Goal: Task Accomplishment & Management: Complete application form

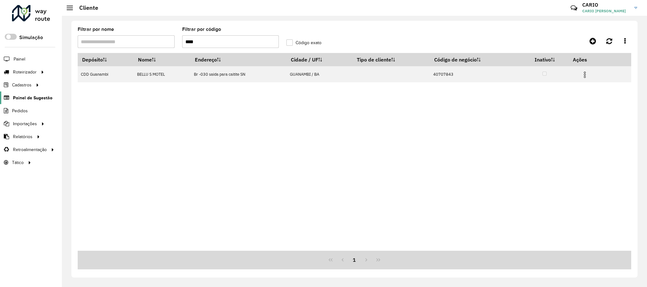
click at [23, 97] on span "Painel de Sugestão" at bounding box center [32, 98] width 39 height 7
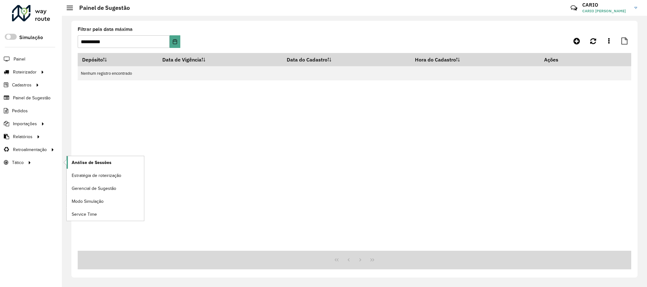
click at [99, 165] on span "Análise de Sessões" at bounding box center [92, 162] width 40 height 7
click at [19, 99] on span "Painel de Sugestão" at bounding box center [32, 98] width 39 height 7
click at [569, 41] on div at bounding box center [562, 40] width 138 height 11
click at [573, 41] on link at bounding box center [577, 40] width 14 height 11
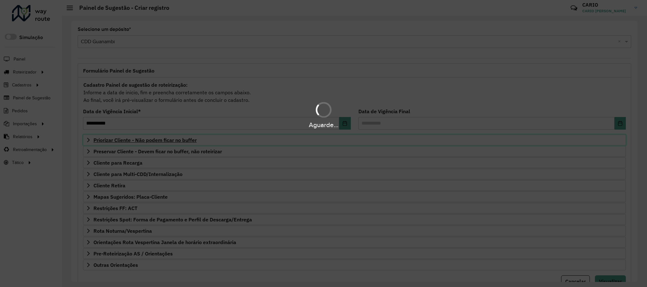
click at [123, 143] on span "Priorizar Cliente - Não podem ficar no buffer" at bounding box center [144, 140] width 103 height 5
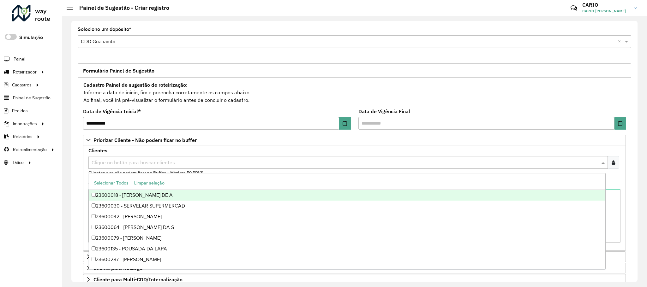
click at [112, 164] on input "text" at bounding box center [345, 163] width 510 height 8
type input "****"
click at [153, 138] on span "Priorizar Cliente - Não podem ficar no buffer" at bounding box center [144, 140] width 103 height 5
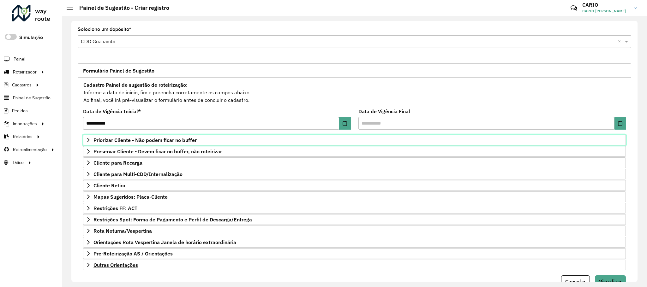
scroll to position [33, 0]
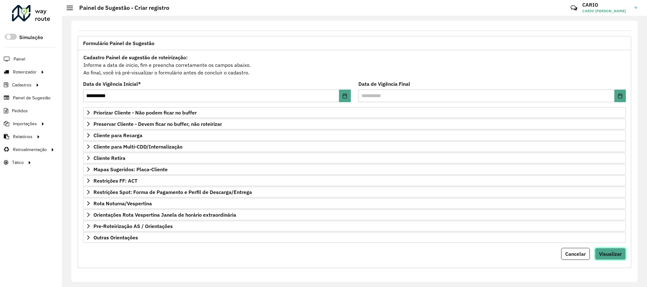
click at [611, 256] on span "Visualizar" at bounding box center [610, 254] width 23 height 6
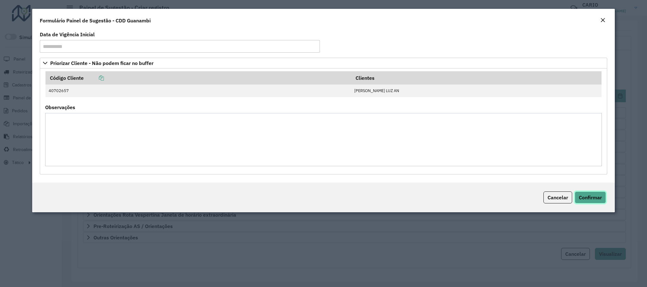
click at [589, 199] on span "Confirmar" at bounding box center [590, 198] width 23 height 6
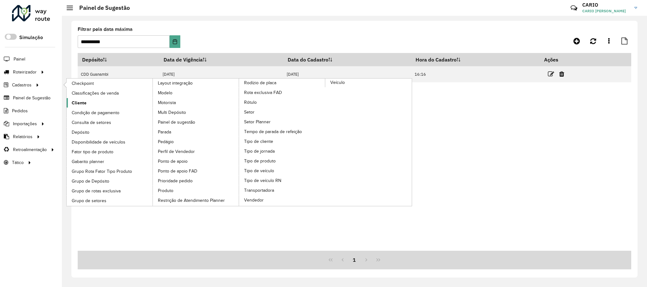
click at [80, 99] on link "Cliente" at bounding box center [110, 102] width 87 height 9
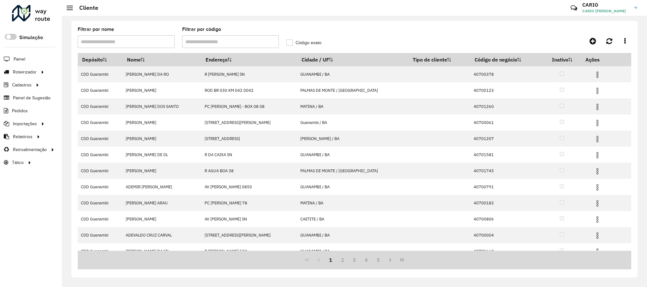
click at [206, 43] on input "Filtrar por código" at bounding box center [230, 41] width 97 height 13
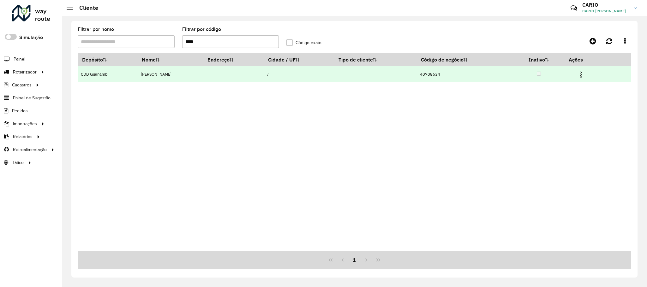
type input "****"
click at [585, 72] on img at bounding box center [581, 75] width 8 height 8
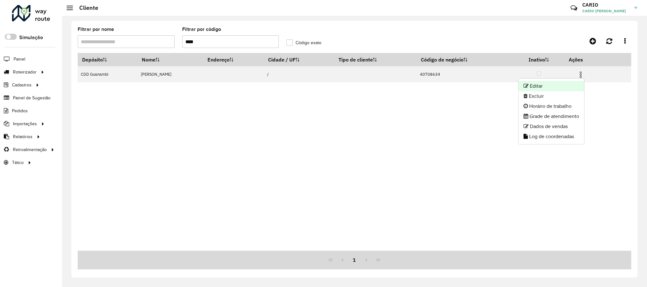
click at [532, 87] on li "Editar" at bounding box center [552, 86] width 66 height 10
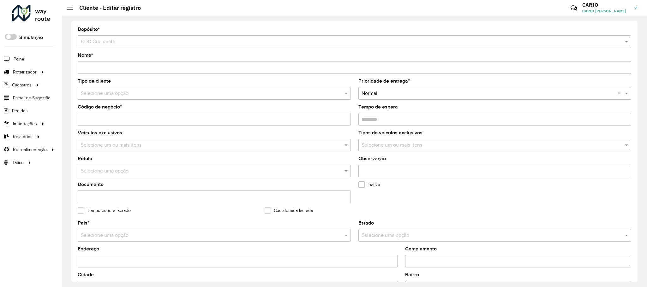
scroll to position [185, 0]
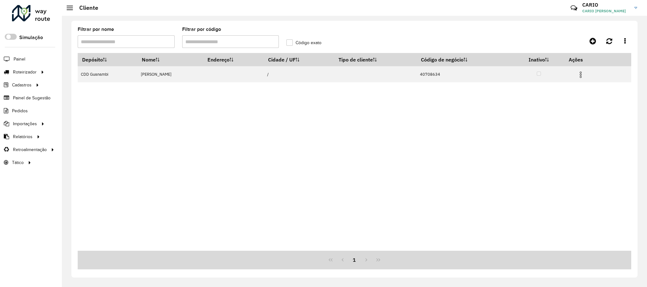
click at [212, 43] on input "Filtrar por código" at bounding box center [230, 41] width 97 height 13
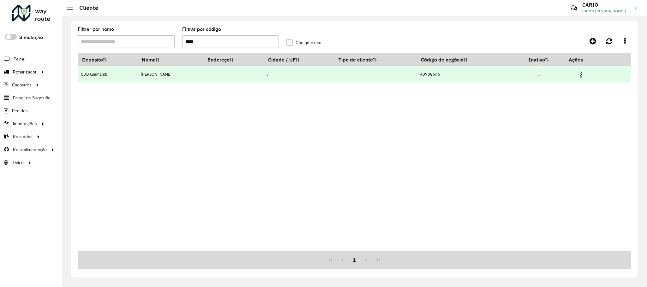
type input "****"
click at [585, 77] on img at bounding box center [581, 75] width 8 height 8
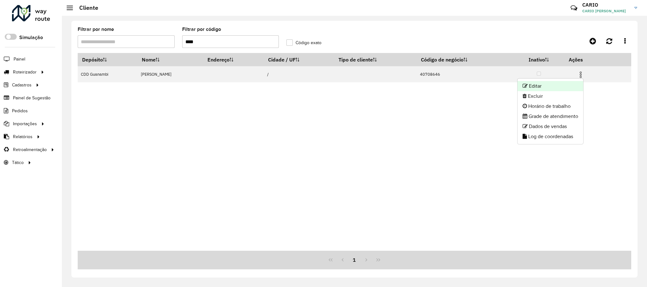
click at [565, 82] on li "Editar" at bounding box center [551, 86] width 66 height 10
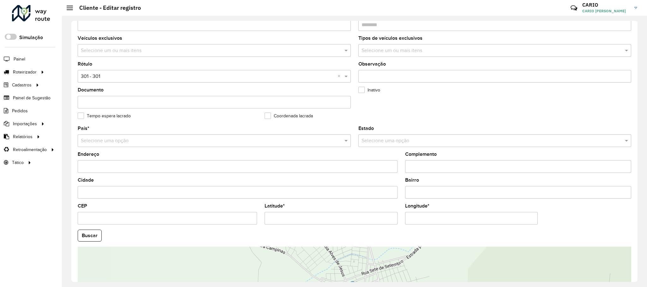
scroll to position [142, 0]
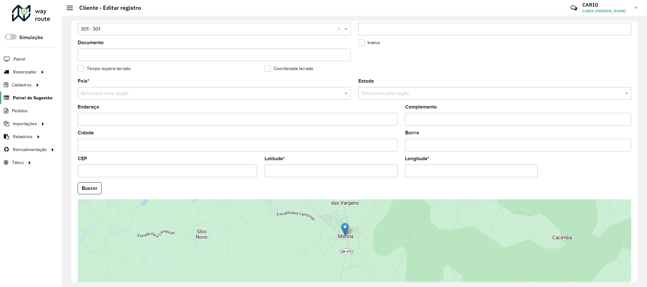
click at [20, 94] on link "Painel de Sugestão" at bounding box center [26, 98] width 52 height 13
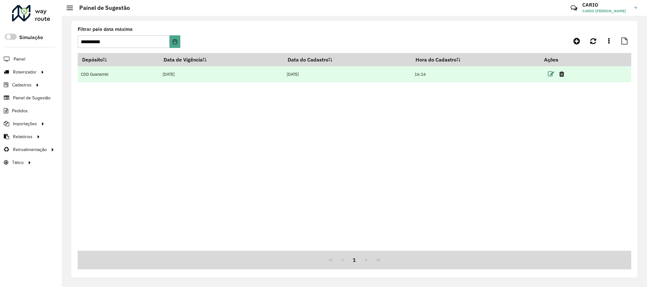
click at [551, 73] on icon at bounding box center [551, 74] width 6 height 6
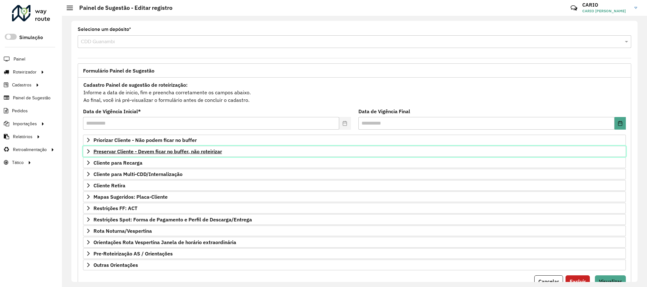
click at [142, 153] on span "Preservar Cliente - Devem ficar no buffer, não roteirizar" at bounding box center [157, 151] width 129 height 5
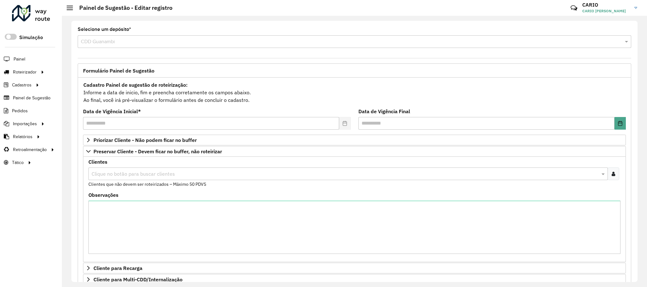
click at [152, 176] on input "text" at bounding box center [345, 175] width 510 height 8
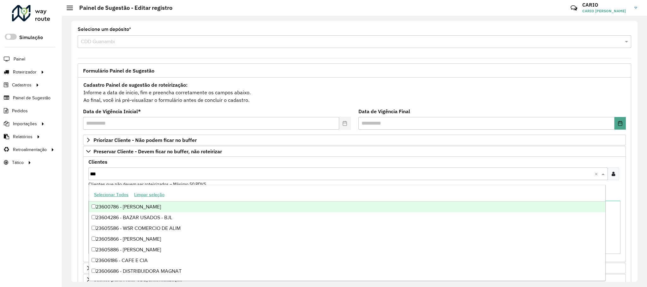
type input "****"
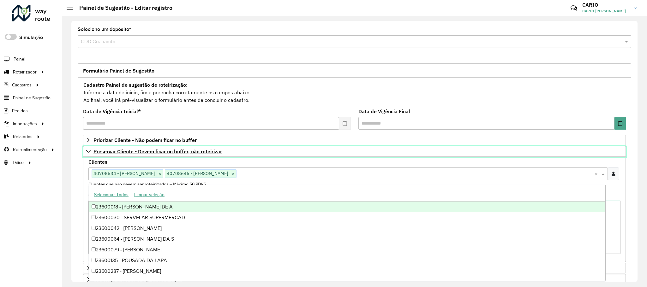
click at [174, 152] on span "Preservar Cliente - Devem ficar no buffer, não roteirizar" at bounding box center [157, 151] width 129 height 5
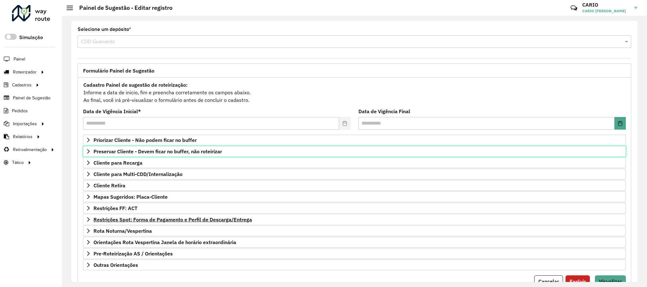
scroll to position [33, 0]
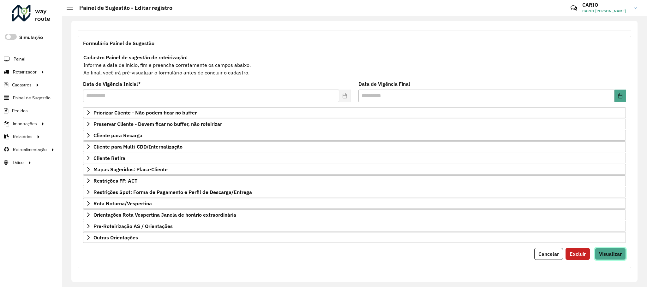
click at [608, 253] on span "Visualizar" at bounding box center [610, 254] width 23 height 6
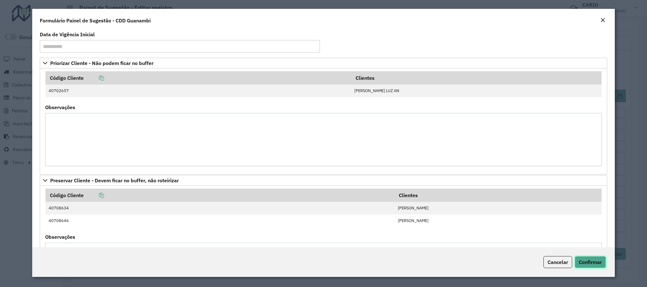
click at [600, 264] on span "Confirmar" at bounding box center [590, 262] width 23 height 6
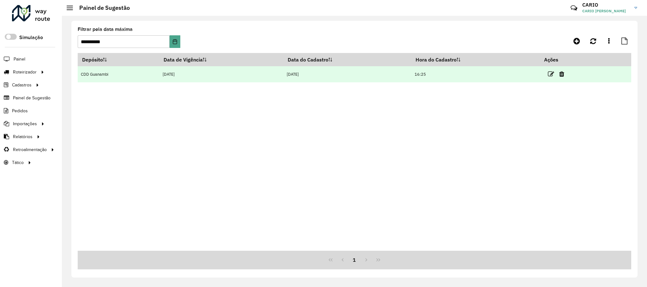
click at [556, 73] on td at bounding box center [559, 74] width 38 height 16
click at [550, 73] on icon at bounding box center [551, 74] width 6 height 6
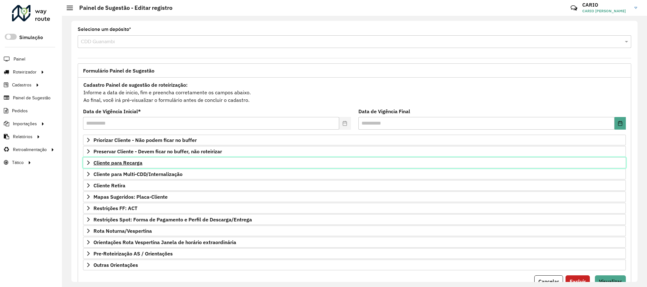
click at [117, 164] on span "Cliente para Recarga" at bounding box center [117, 162] width 49 height 5
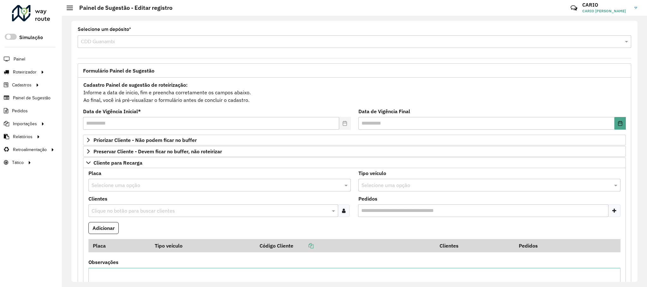
click at [123, 186] on input "text" at bounding box center [213, 186] width 243 height 8
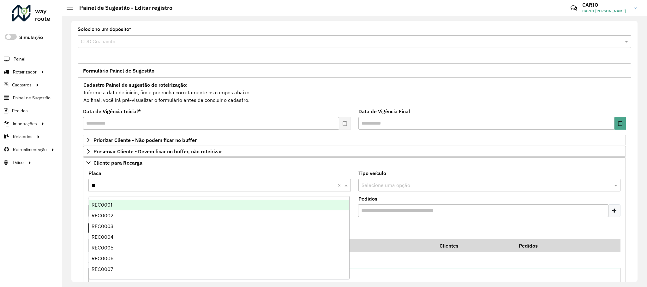
type input "***"
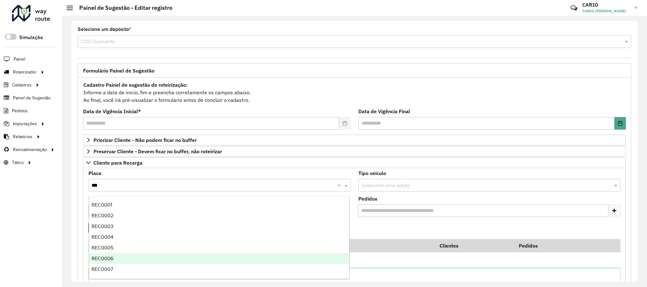
click at [117, 258] on div "REC0006" at bounding box center [219, 259] width 261 height 11
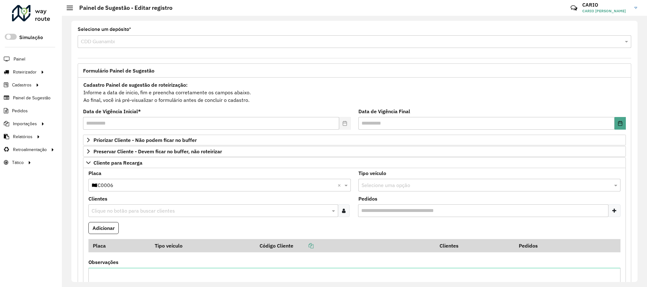
click at [121, 214] on input "text" at bounding box center [210, 211] width 240 height 8
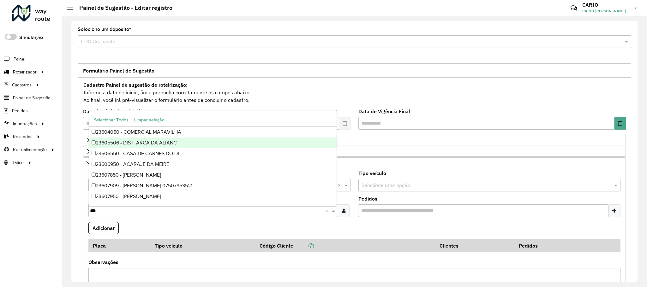
type input "****"
type input "***"
click at [101, 141] on div "40700883 - RAIMUNDO NEVES DE AL" at bounding box center [213, 143] width 248 height 11
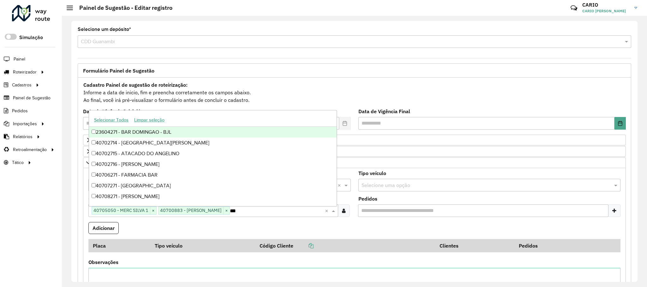
type input "****"
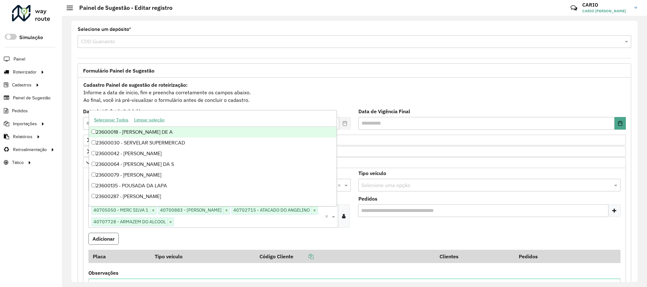
click at [104, 240] on button "Adicionar" at bounding box center [103, 239] width 30 height 12
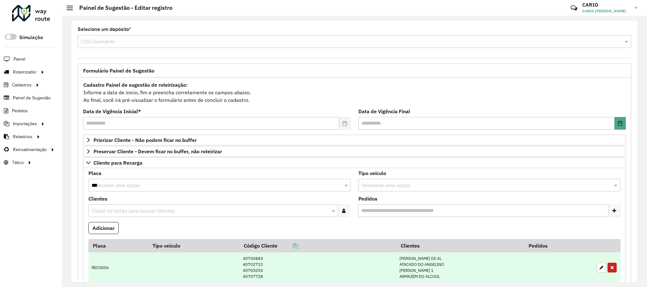
scroll to position [95, 0]
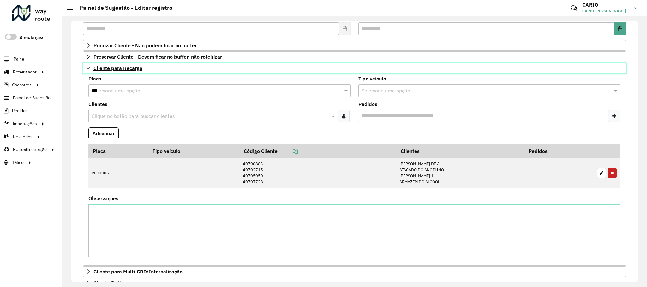
click at [123, 69] on span "Cliente para Recarga" at bounding box center [117, 68] width 49 height 5
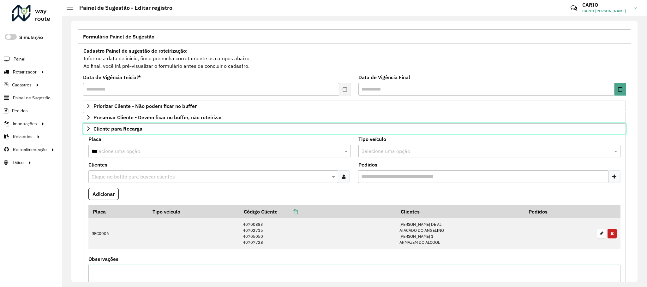
scroll to position [33, 0]
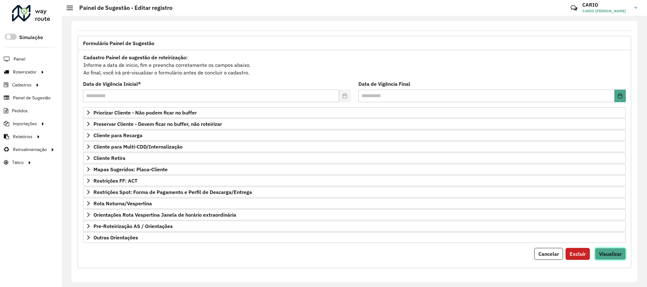
click at [614, 255] on span "Visualizar" at bounding box center [610, 254] width 23 height 6
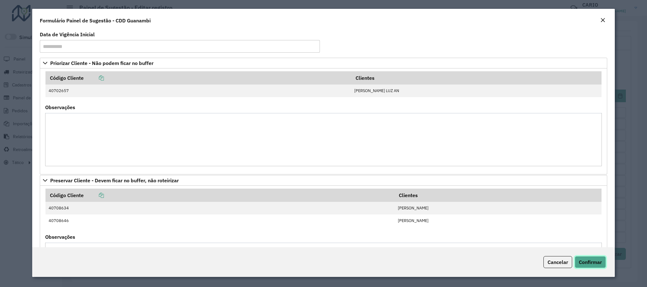
click at [589, 260] on span "Confirmar" at bounding box center [590, 262] width 23 height 6
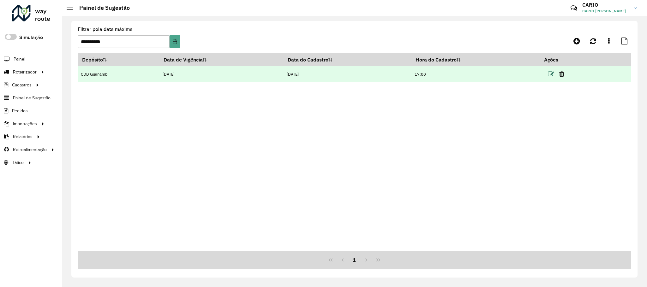
click at [551, 73] on icon at bounding box center [551, 74] width 6 height 6
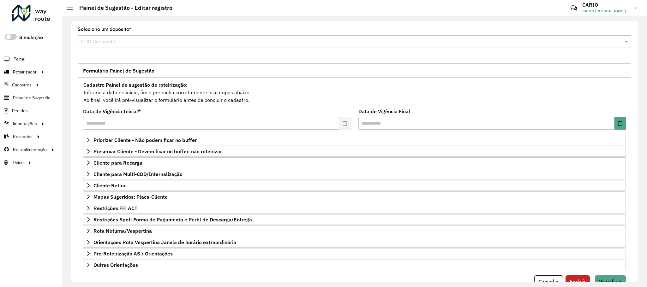
scroll to position [33, 0]
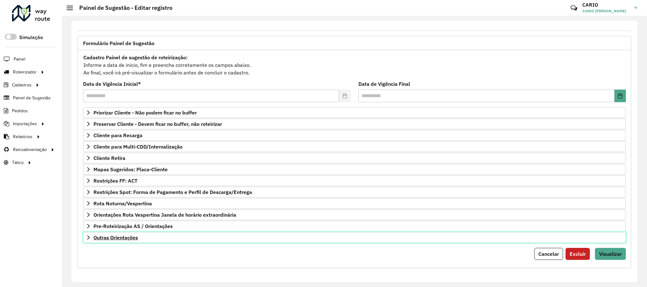
click at [127, 236] on span "Outras Orientações" at bounding box center [115, 237] width 45 height 5
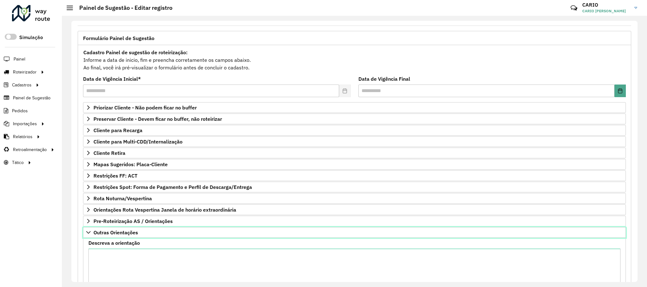
scroll to position [105, 0]
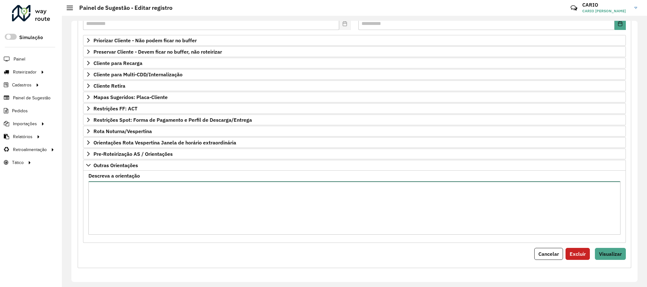
click at [137, 197] on textarea "Descreva a orientação" at bounding box center [354, 208] width 532 height 53
type textarea "**********"
click at [616, 255] on span "Visualizar" at bounding box center [610, 254] width 23 height 6
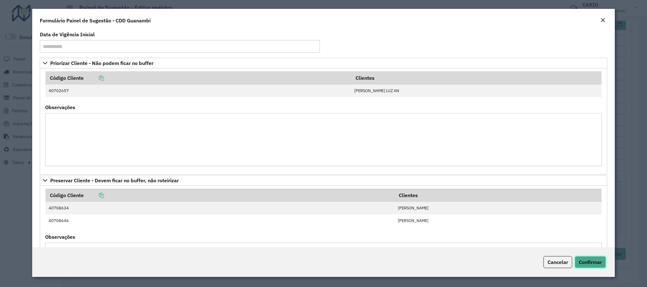
click at [586, 264] on span "Confirmar" at bounding box center [590, 262] width 23 height 6
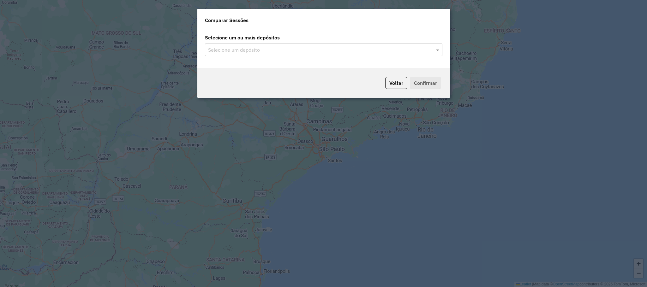
click at [401, 50] on input "text" at bounding box center [321, 50] width 228 height 8
click at [440, 50] on span at bounding box center [439, 50] width 8 height 8
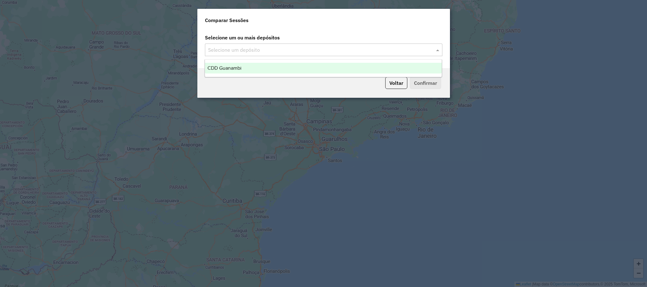
click at [249, 69] on div "CDD Guanambi" at bounding box center [323, 68] width 237 height 11
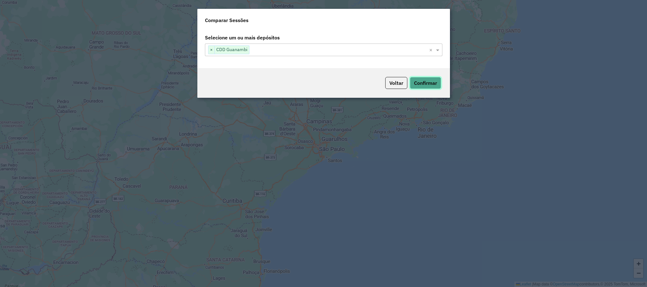
click at [419, 82] on button "Confirmar" at bounding box center [425, 83] width 31 height 12
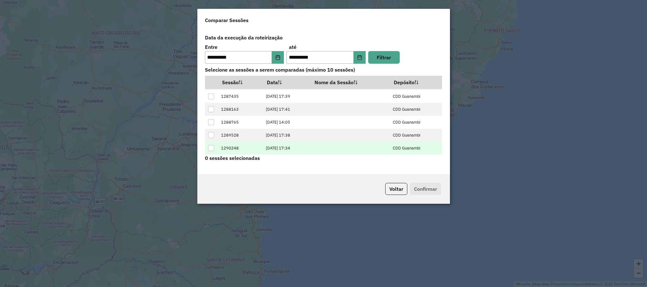
scroll to position [26, 0]
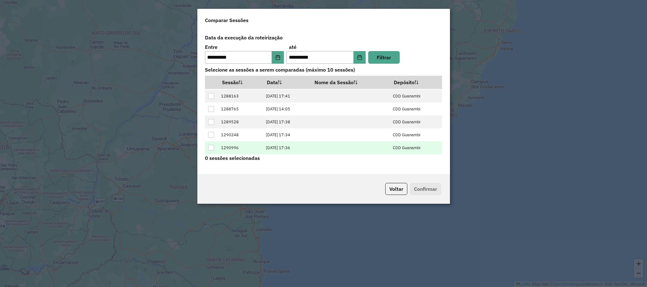
drag, startPoint x: 241, startPoint y: 149, endPoint x: 232, endPoint y: 148, distance: 8.6
click at [232, 148] on tbody "1286697 [DATE] 17:35 CDD Guanambi 1287435 [DATE] 17:39 CDD Guanambi 1288163 [DA…" at bounding box center [323, 109] width 237 height 91
click at [247, 147] on td "1290996" at bounding box center [240, 147] width 45 height 13
drag, startPoint x: 241, startPoint y: 147, endPoint x: 221, endPoint y: 148, distance: 20.2
click at [221, 148] on td "1290996" at bounding box center [240, 147] width 45 height 13
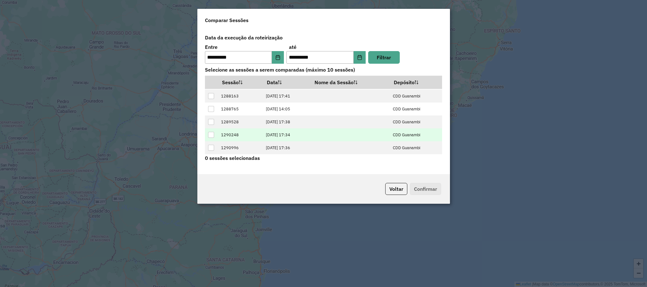
copy td "1290996"
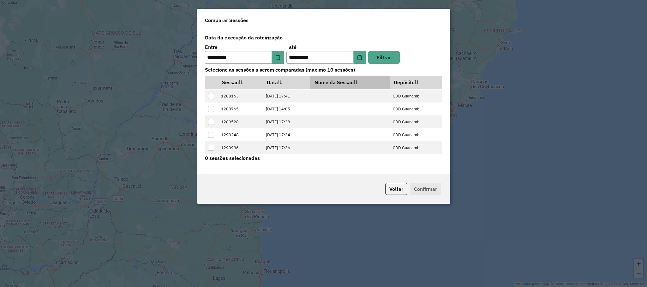
copy td "1290996"
